Goal: Information Seeking & Learning: Learn about a topic

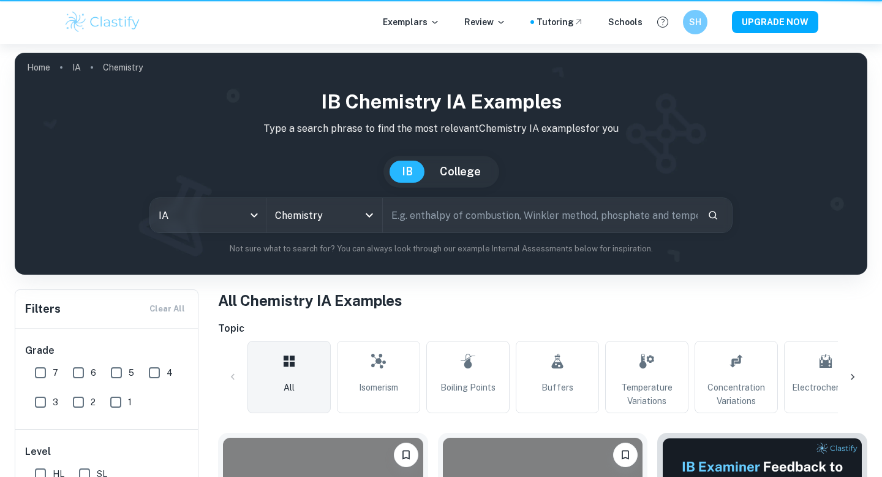
scroll to position [876, 0]
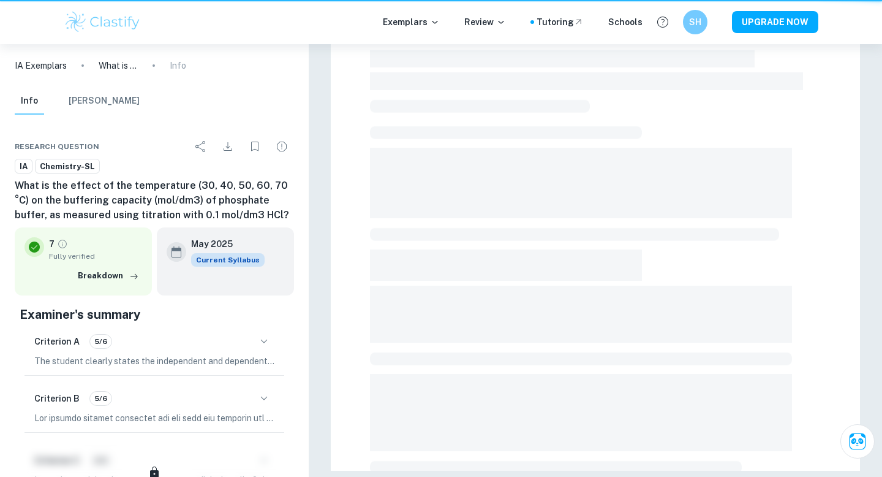
scroll to position [1, 0]
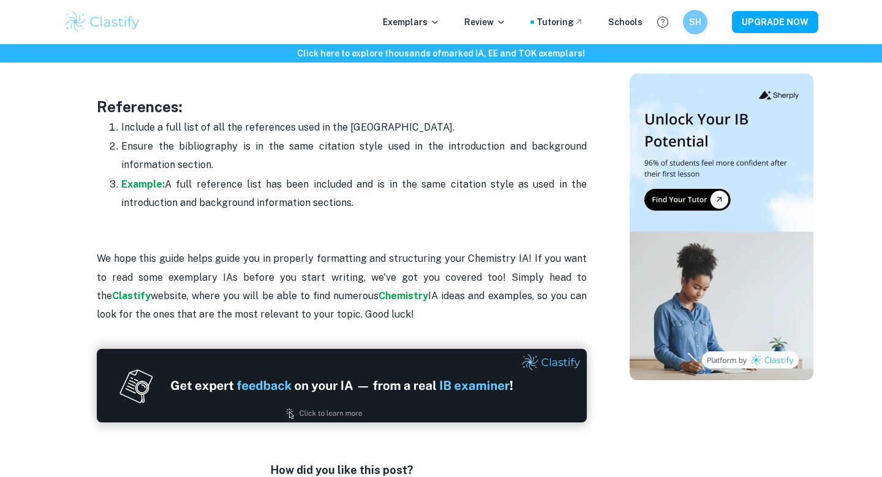
scroll to position [3912, 0]
